Goal: Consume media (video, audio)

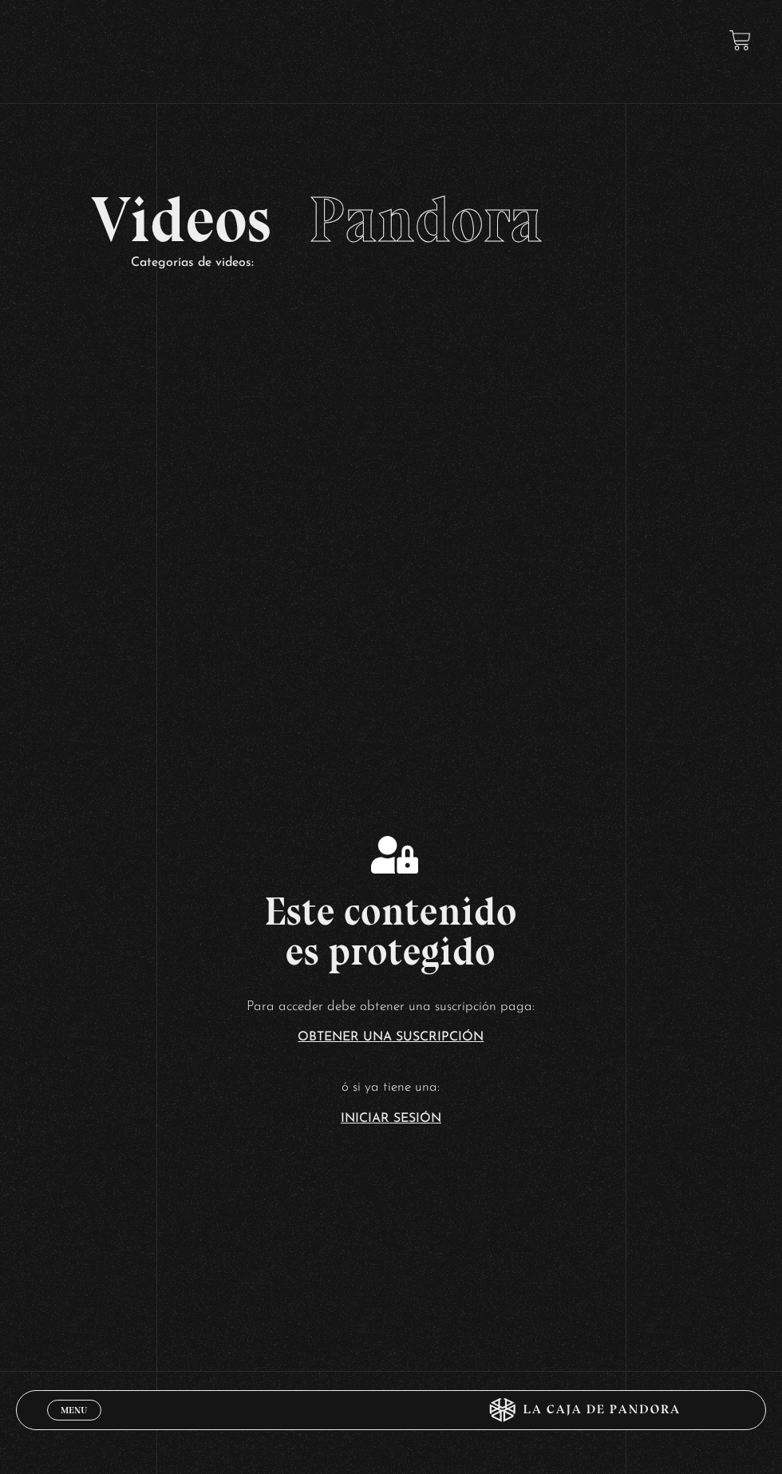
click at [372, 1125] on link "Iniciar Sesión" at bounding box center [391, 1118] width 101 height 13
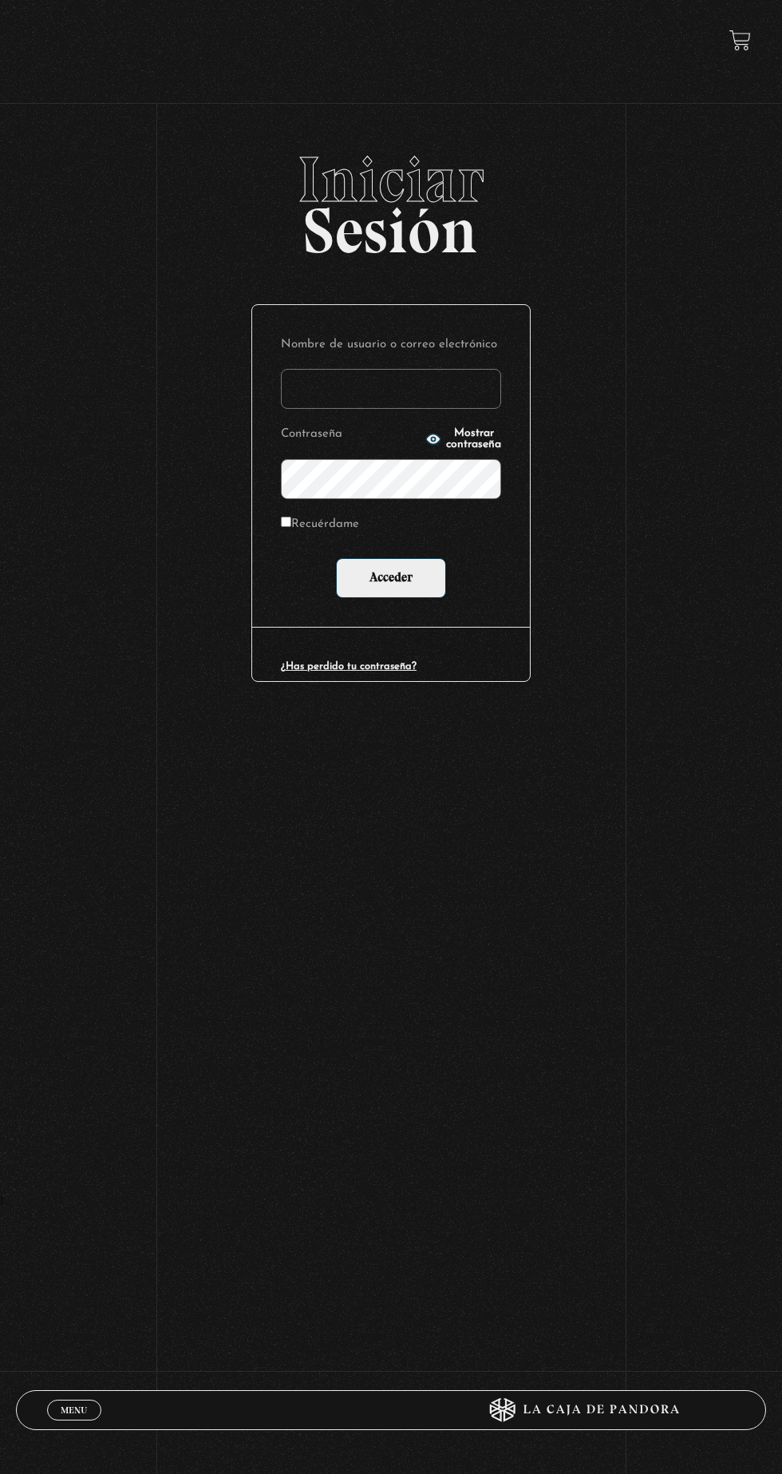
click at [330, 397] on input "Nombre de usuario o correo electrónico" at bounding box center [391, 389] width 220 height 40
type input "mvjustiniano.11@gmail.com"
click at [336, 558] on input "Acceder" at bounding box center [391, 578] width 110 height 40
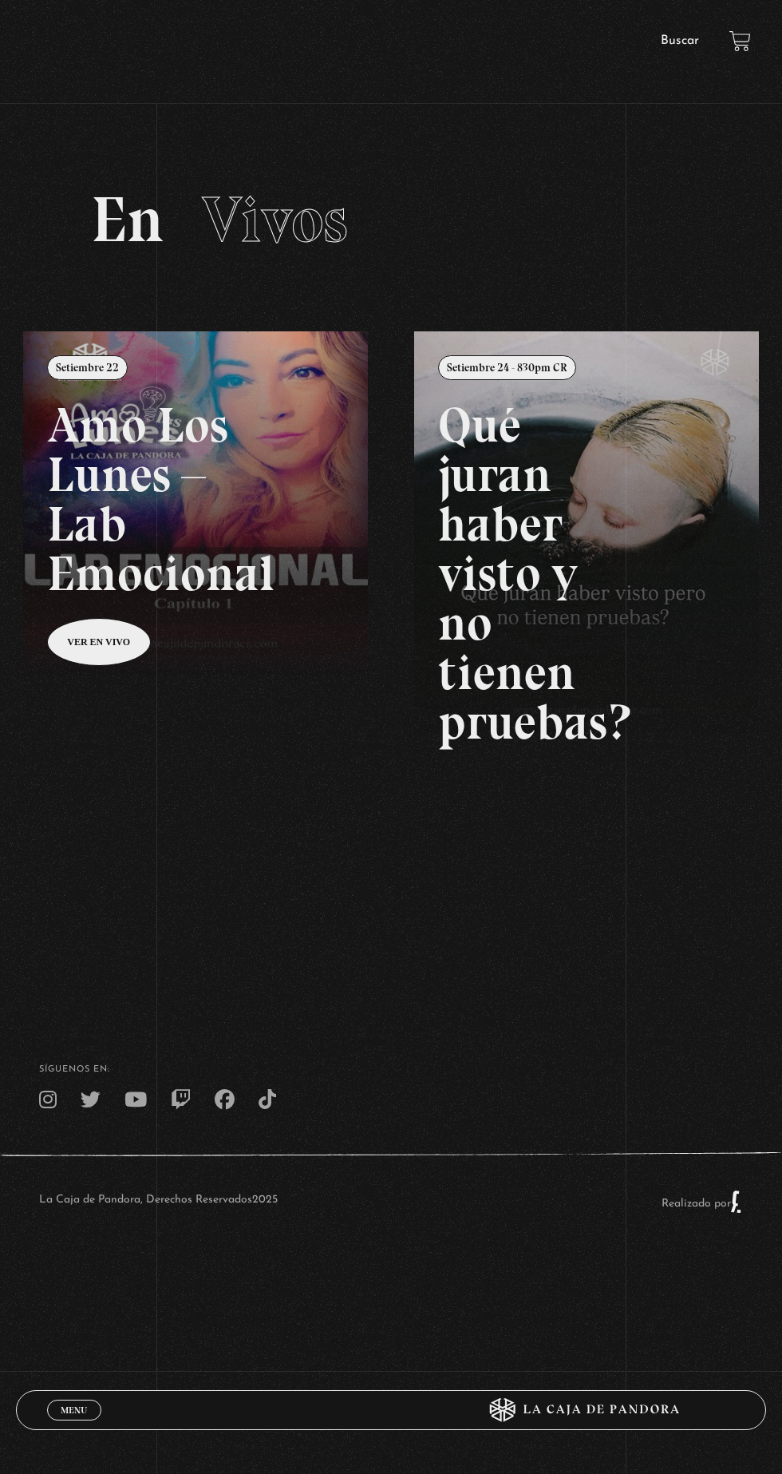
click at [690, 46] on link "Buscar" at bounding box center [680, 40] width 38 height 13
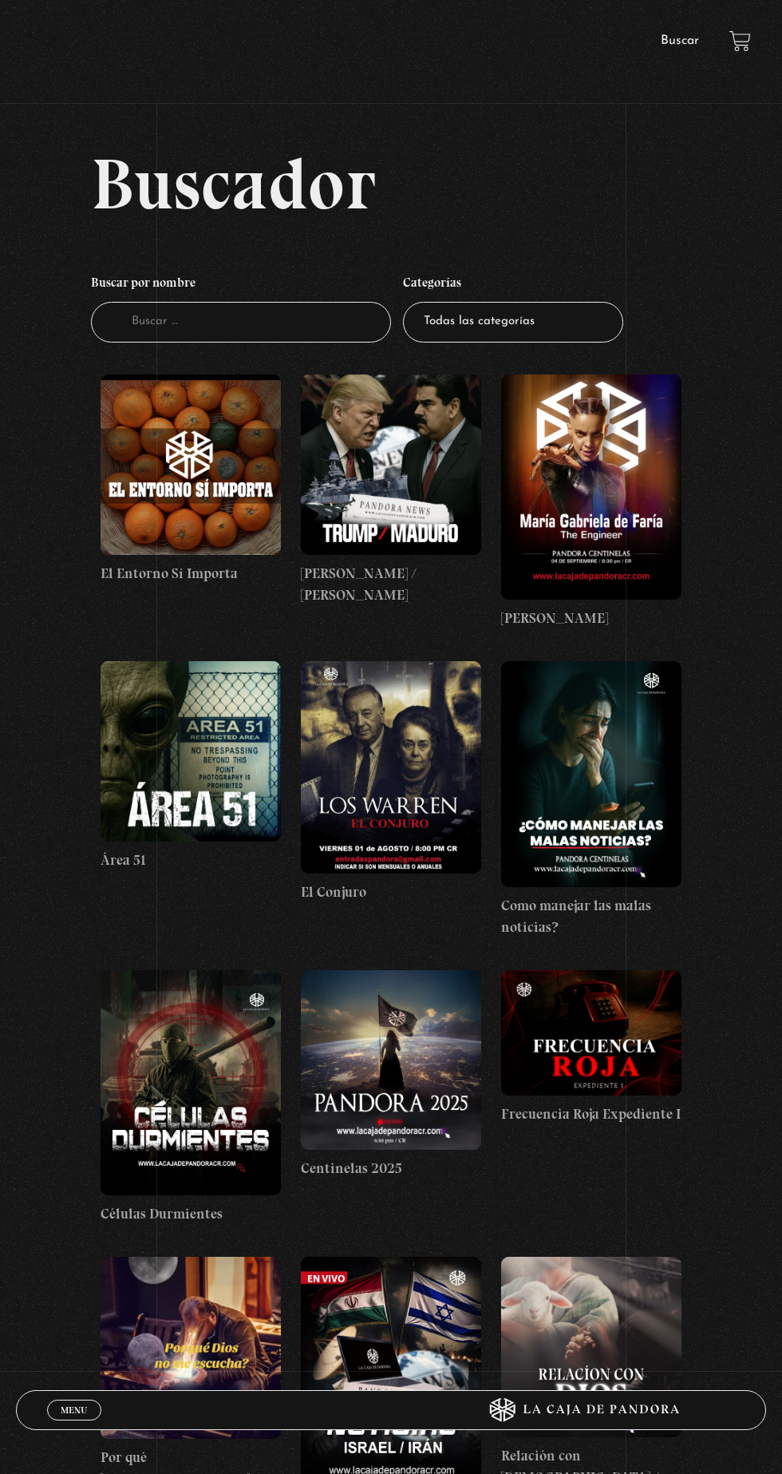
click at [389, 491] on figure at bounding box center [391, 464] width 180 height 180
